Goal: Information Seeking & Learning: Learn about a topic

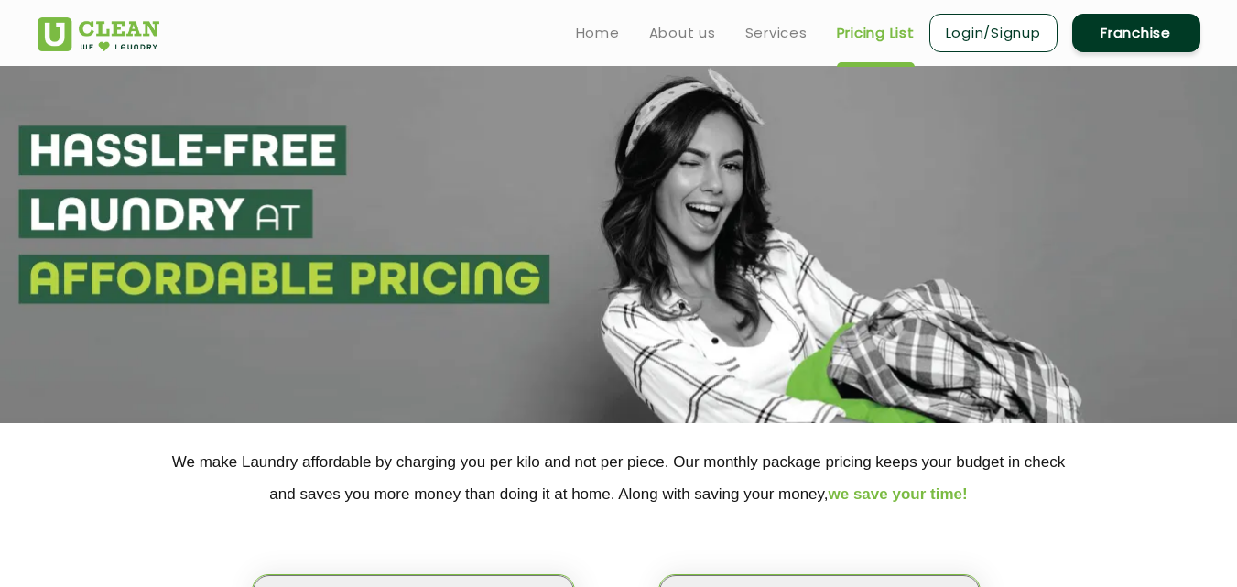
scroll to position [458, 0]
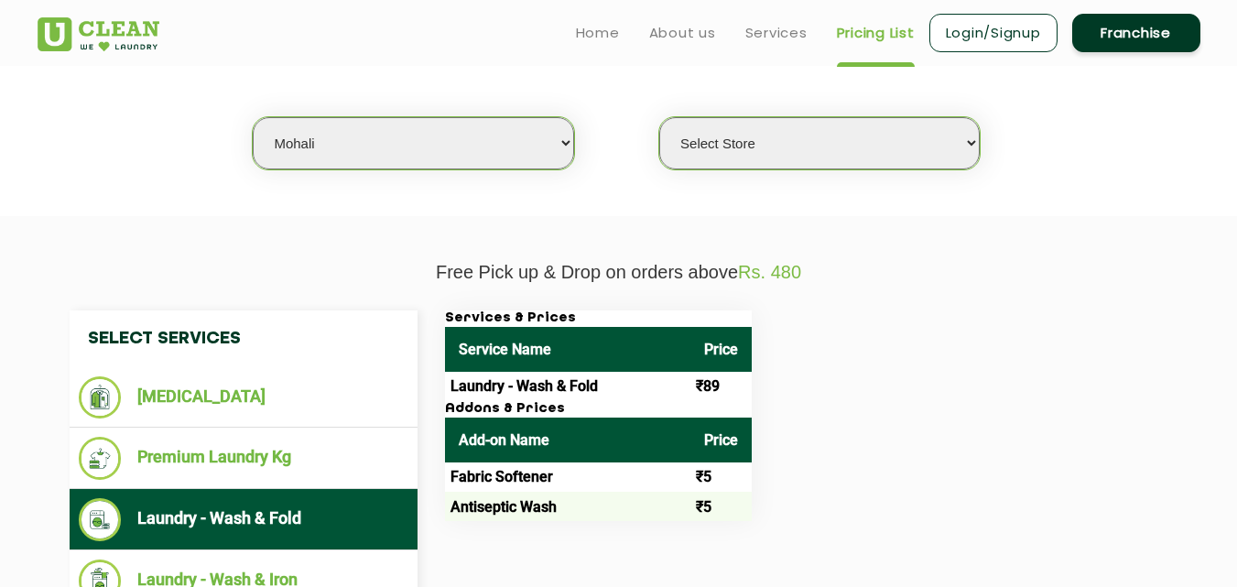
drag, startPoint x: 0, startPoint y: 0, endPoint x: 396, endPoint y: 160, distance: 427.5
click at [396, 161] on select "Select city [GEOGRAPHIC_DATA] [GEOGRAPHIC_DATA] [GEOGRAPHIC_DATA] [GEOGRAPHIC_D…" at bounding box center [413, 143] width 320 height 52
select select "0"
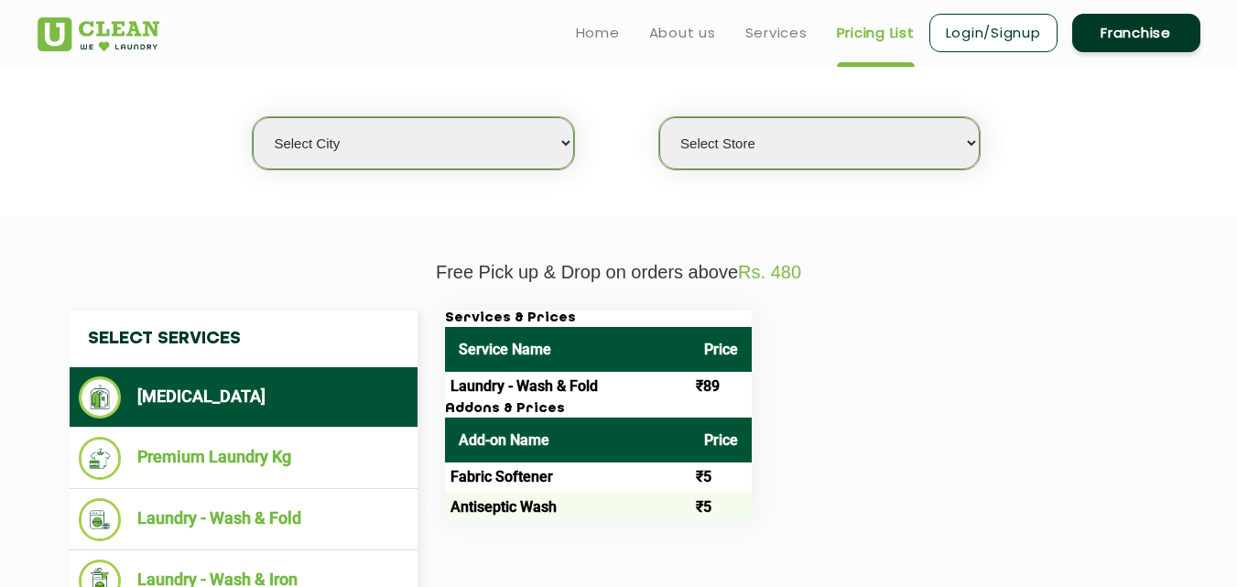
select select "0"
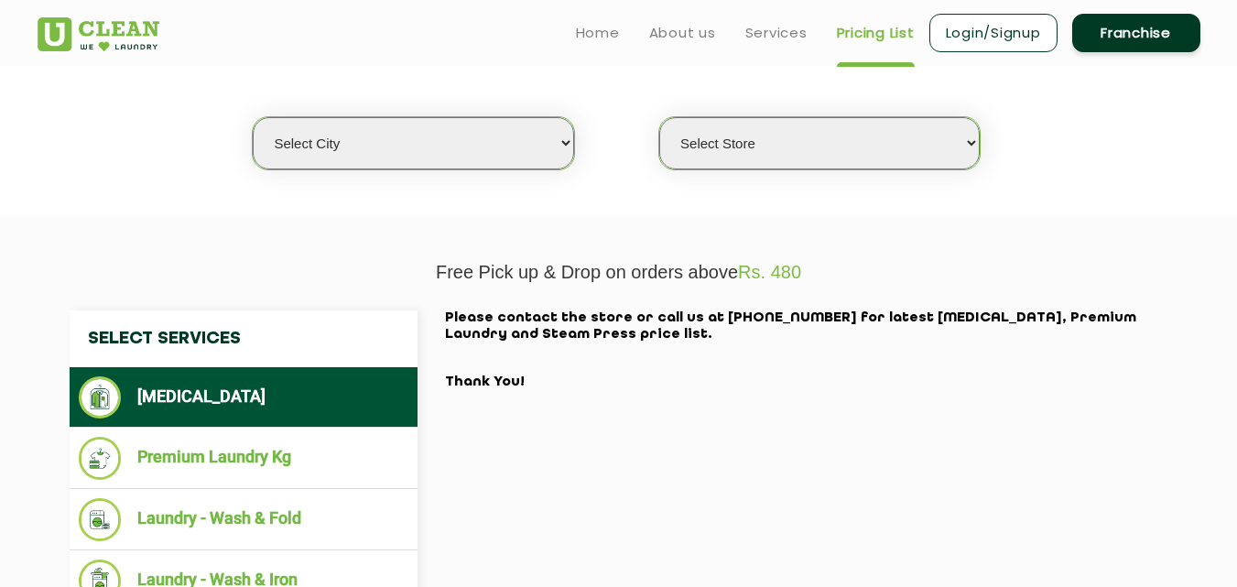
click at [412, 138] on select "Select city [GEOGRAPHIC_DATA] [GEOGRAPHIC_DATA] [GEOGRAPHIC_DATA] [GEOGRAPHIC_D…" at bounding box center [413, 143] width 320 height 52
click at [381, 138] on select "Select city [GEOGRAPHIC_DATA] [GEOGRAPHIC_DATA] [GEOGRAPHIC_DATA] [GEOGRAPHIC_D…" at bounding box center [413, 143] width 320 height 52
select select "151"
click at [253, 117] on select "Select city [GEOGRAPHIC_DATA] [GEOGRAPHIC_DATA] [GEOGRAPHIC_DATA] [GEOGRAPHIC_D…" at bounding box center [413, 143] width 320 height 52
select select "0"
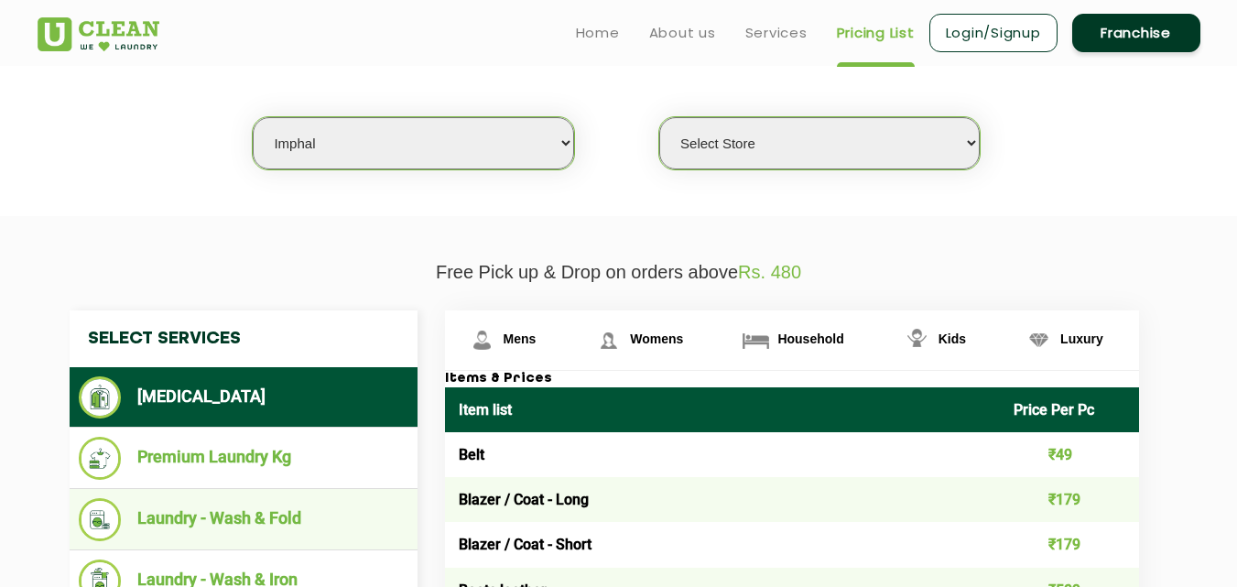
click at [247, 519] on li "Laundry - Wash & Fold" at bounding box center [243, 519] width 329 height 43
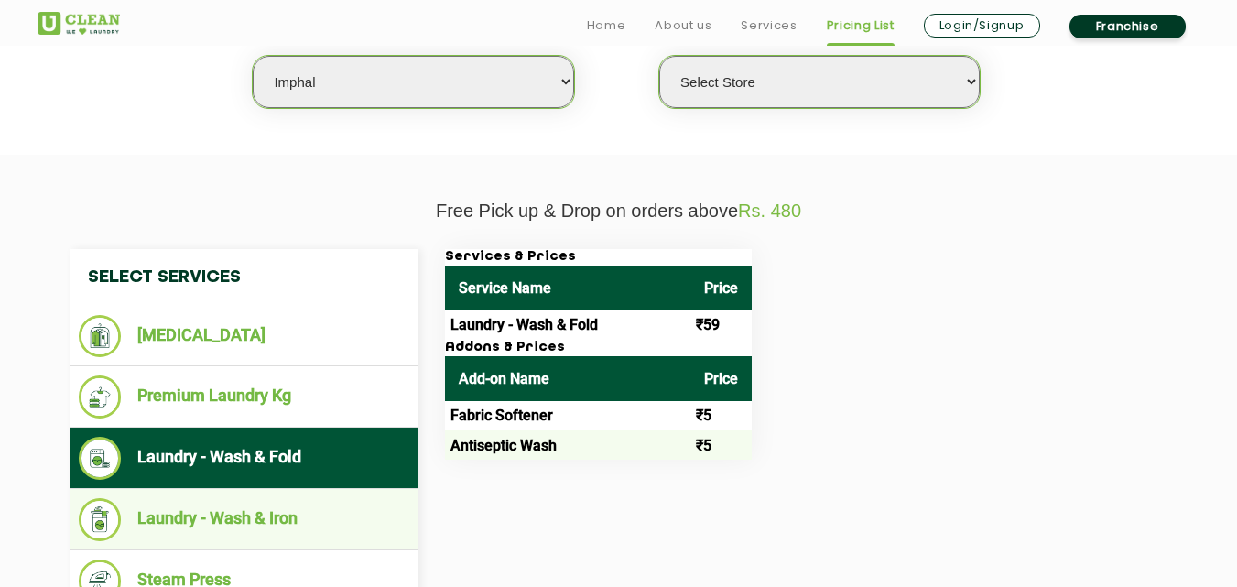
scroll to position [549, 0]
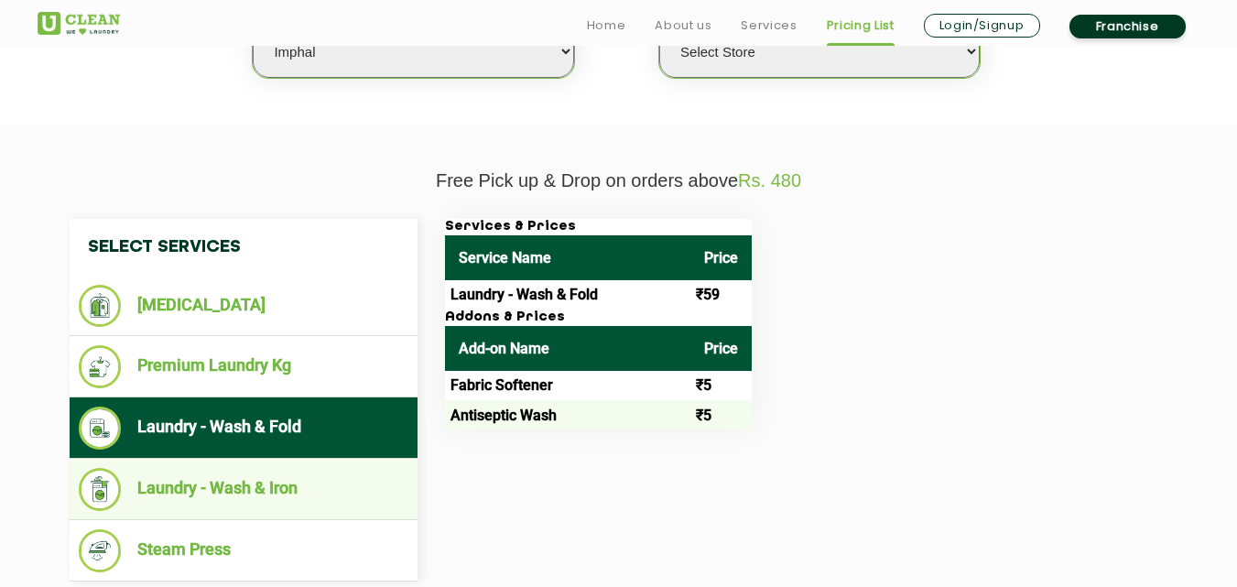
click at [236, 485] on li "Laundry - Wash & Iron" at bounding box center [243, 489] width 329 height 43
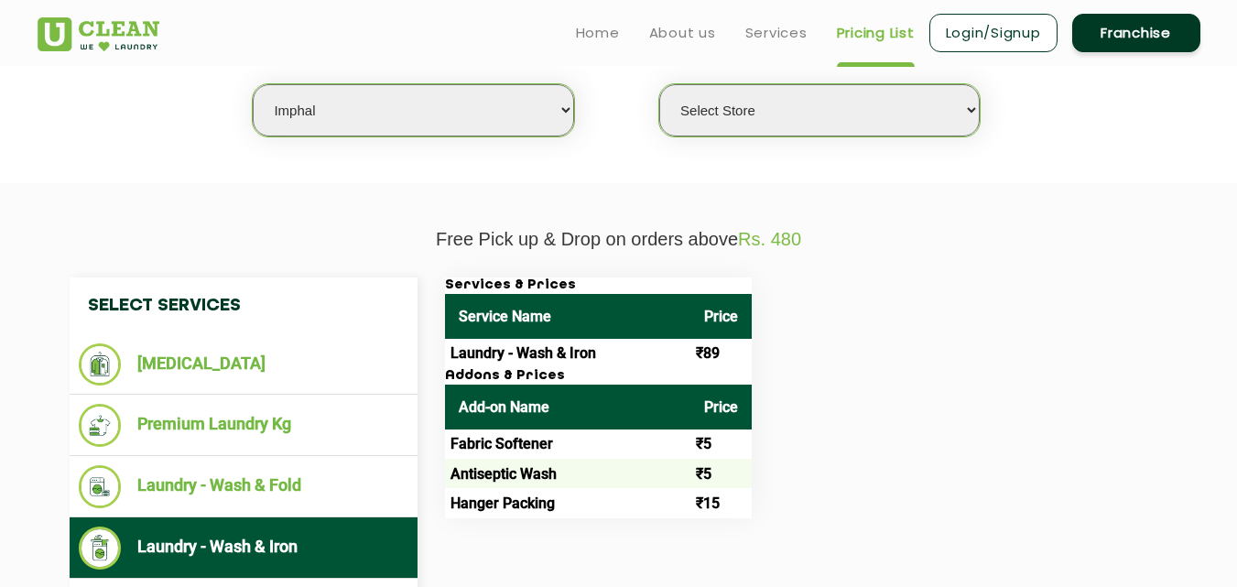
scroll to position [458, 0]
